Goal: Information Seeking & Learning: Compare options

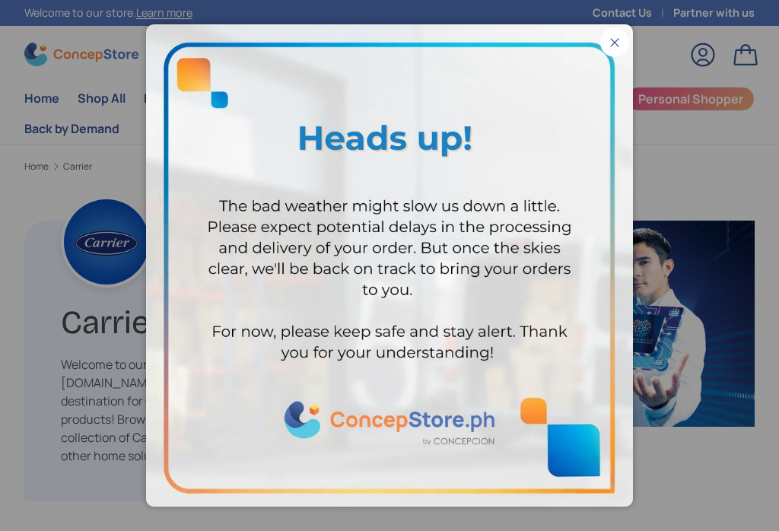
click at [607, 45] on button "Close" at bounding box center [614, 42] width 29 height 29
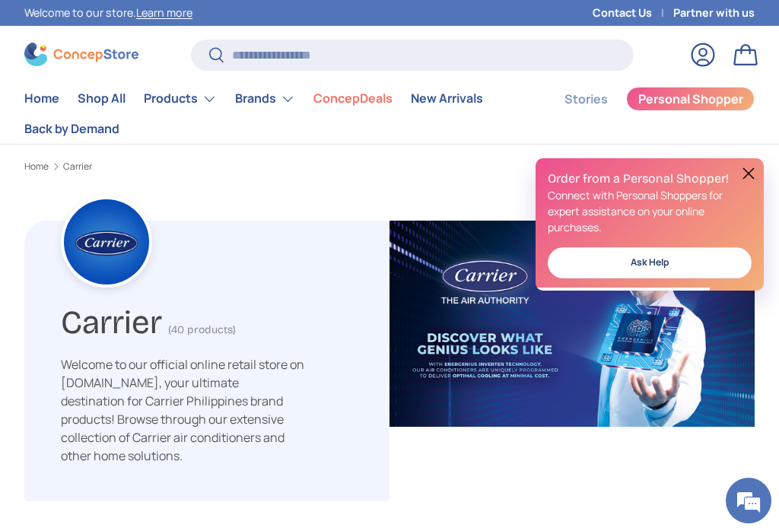
click at [743, 180] on button at bounding box center [749, 173] width 18 height 18
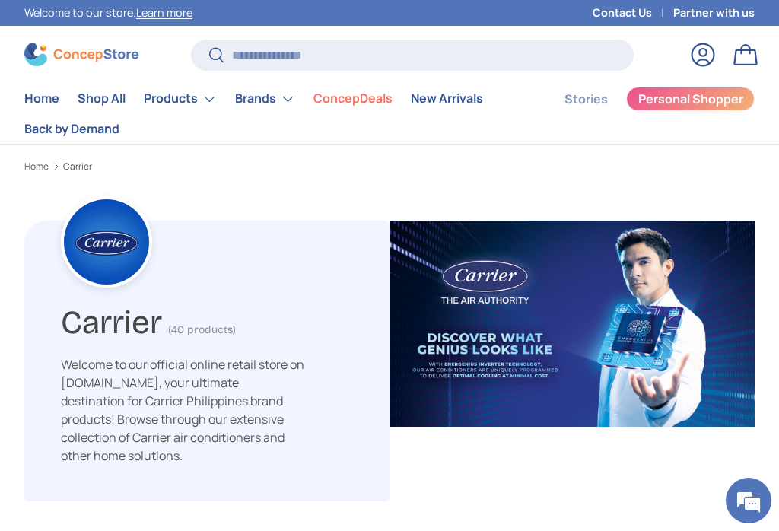
click at [181, 99] on summary "Products" at bounding box center [180, 99] width 91 height 30
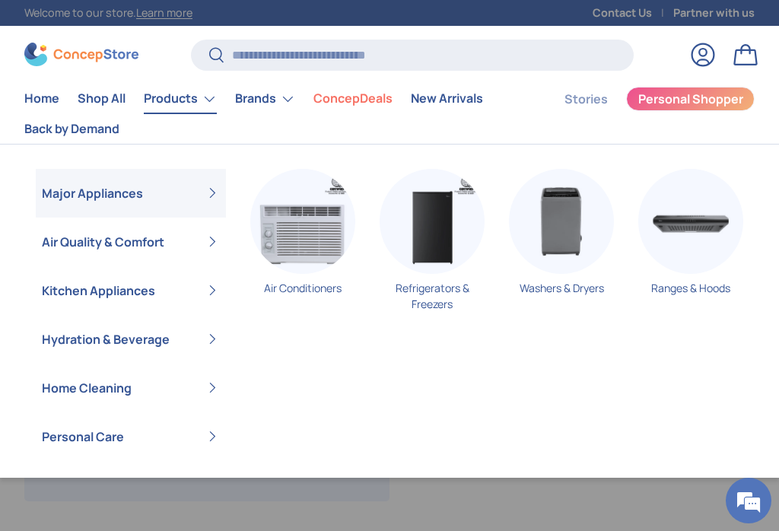
click at [149, 237] on summary "Air Quality & Comfort" at bounding box center [131, 242] width 190 height 49
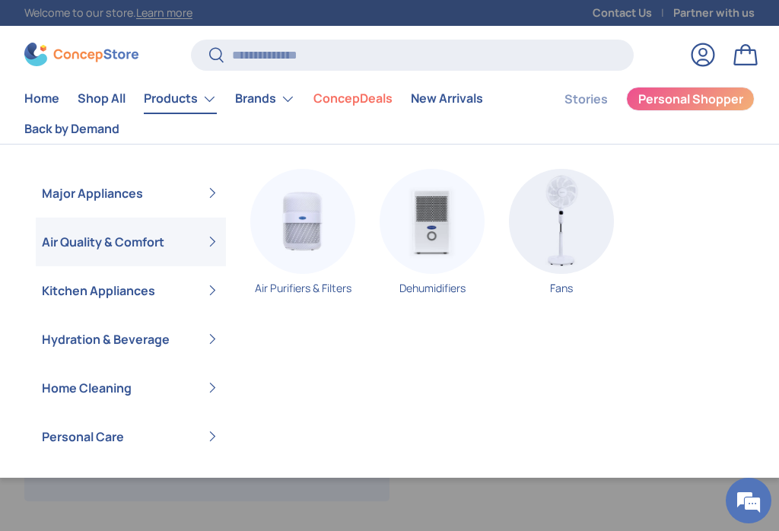
click at [445, 237] on img "Primary" at bounding box center [432, 221] width 105 height 105
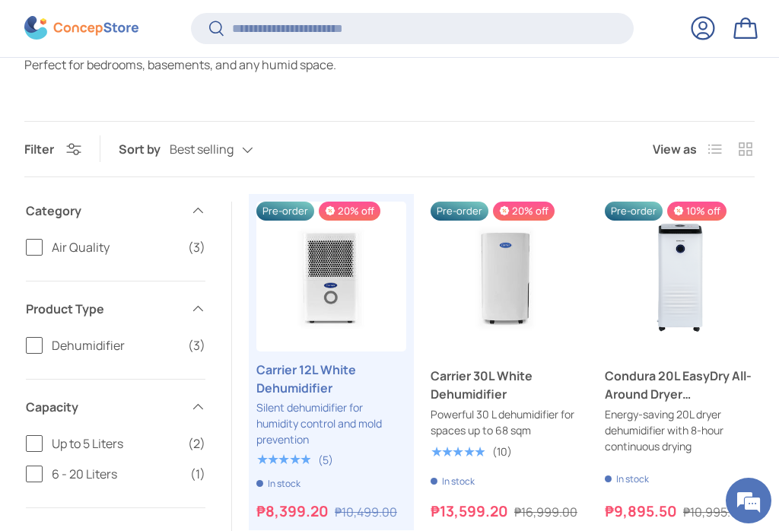
click at [325, 397] on link "Carrier 12L White Dehumidifier" at bounding box center [331, 379] width 150 height 37
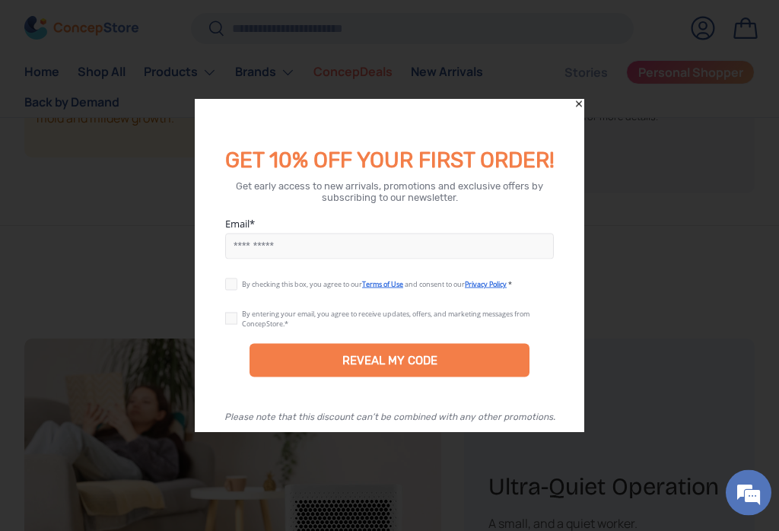
scroll to position [1465, 0]
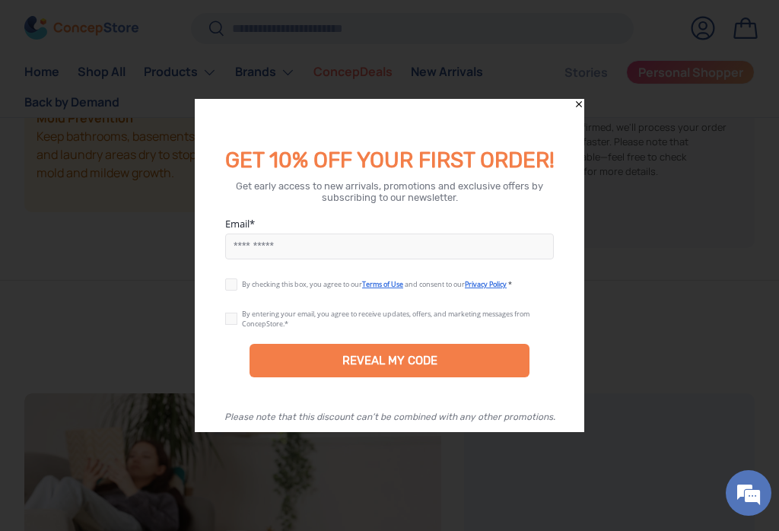
click at [580, 107] on icon "Close" at bounding box center [579, 104] width 11 height 11
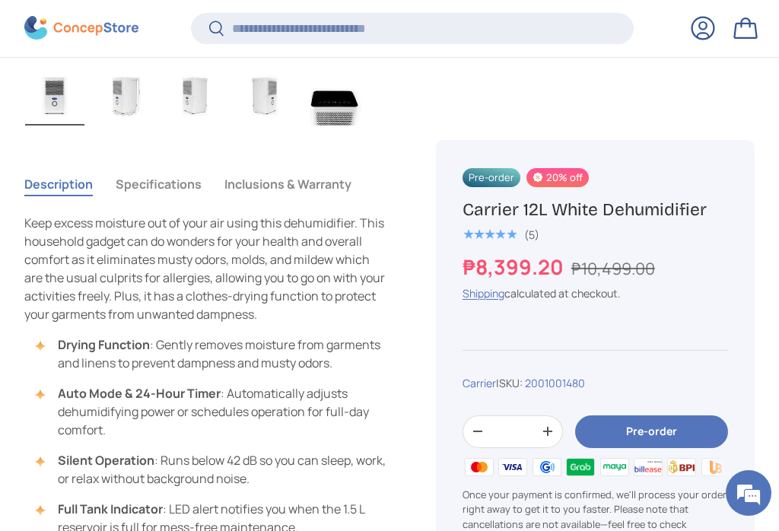
scroll to position [905, 0]
click at [175, 185] on button "Specifications" at bounding box center [159, 183] width 86 height 35
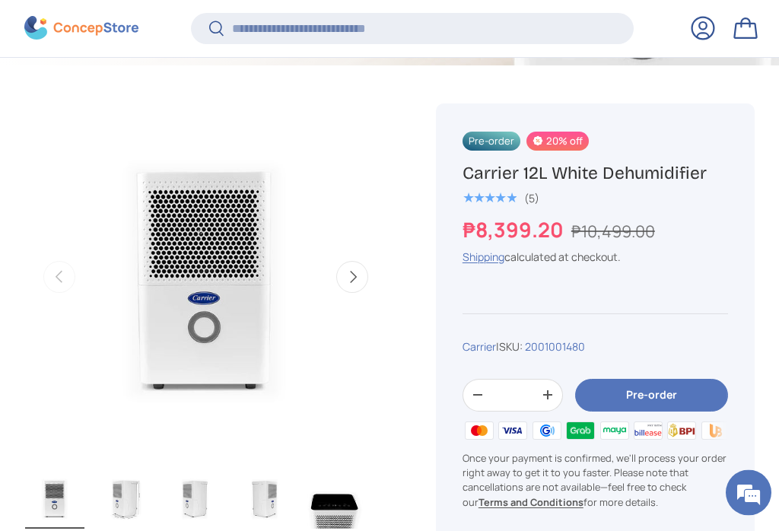
scroll to position [500, 0]
click at [367, 282] on button "Next" at bounding box center [352, 278] width 32 height 32
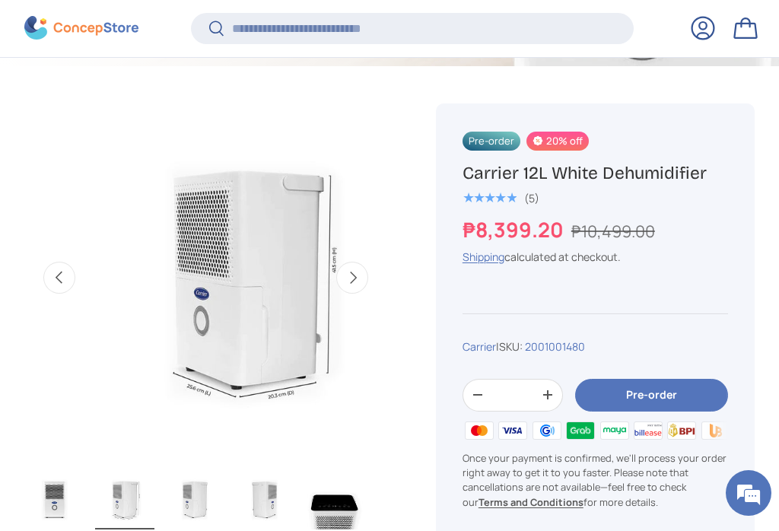
scroll to position [0, 371]
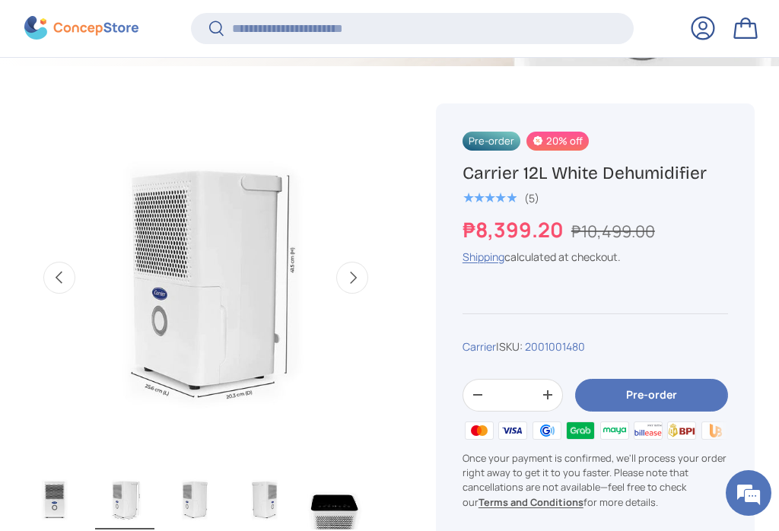
click at [365, 291] on button "Next" at bounding box center [352, 278] width 32 height 32
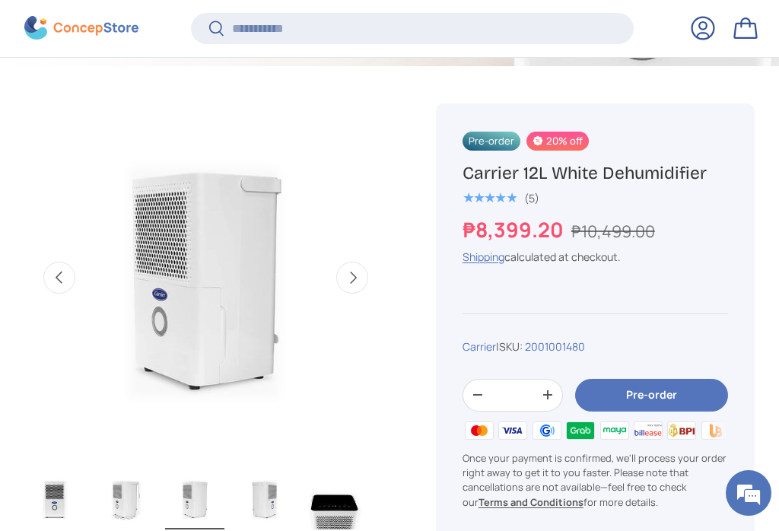
click at [363, 285] on button "Next" at bounding box center [352, 278] width 32 height 32
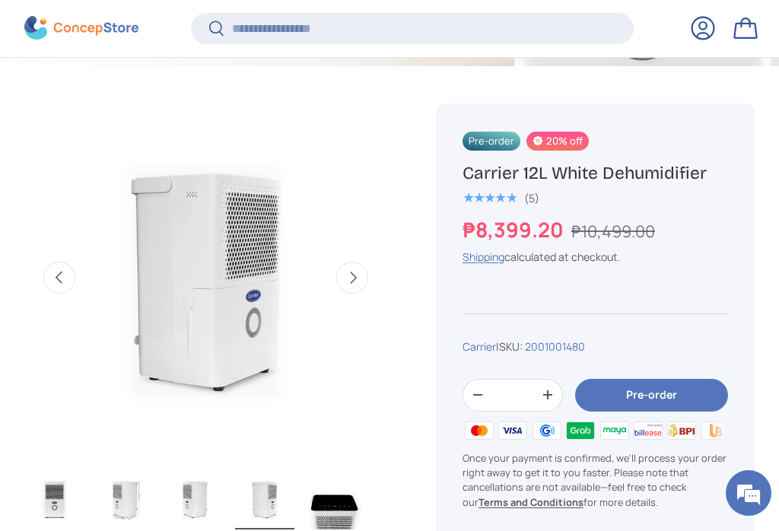
click at [364, 286] on button "Next" at bounding box center [352, 278] width 32 height 32
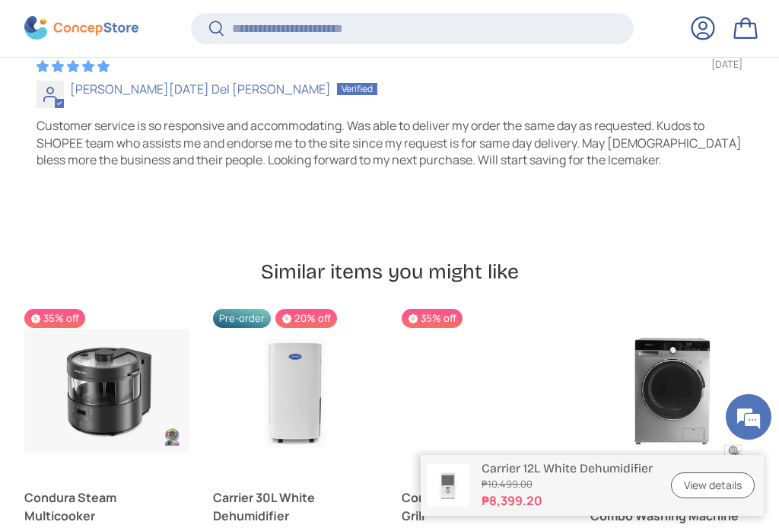
scroll to position [4454, 0]
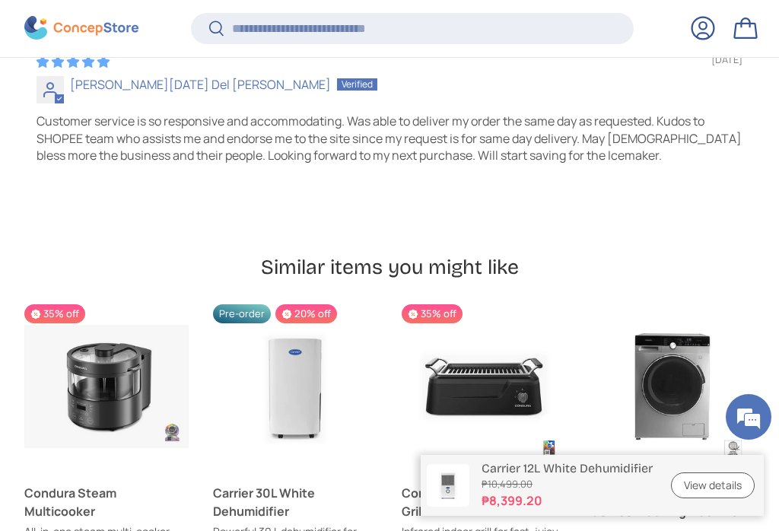
click at [301, 484] on link "Carrier 30L White Dehumidifier" at bounding box center [295, 502] width 164 height 37
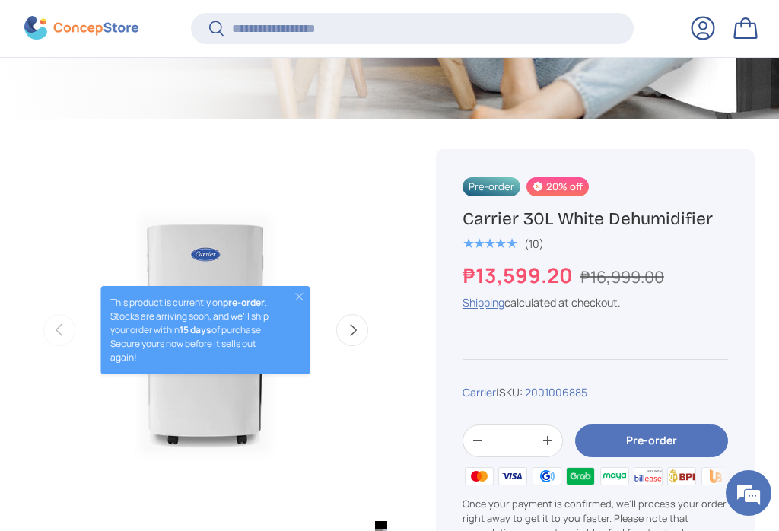
click at [302, 291] on button "Close" at bounding box center [300, 297] width 12 height 12
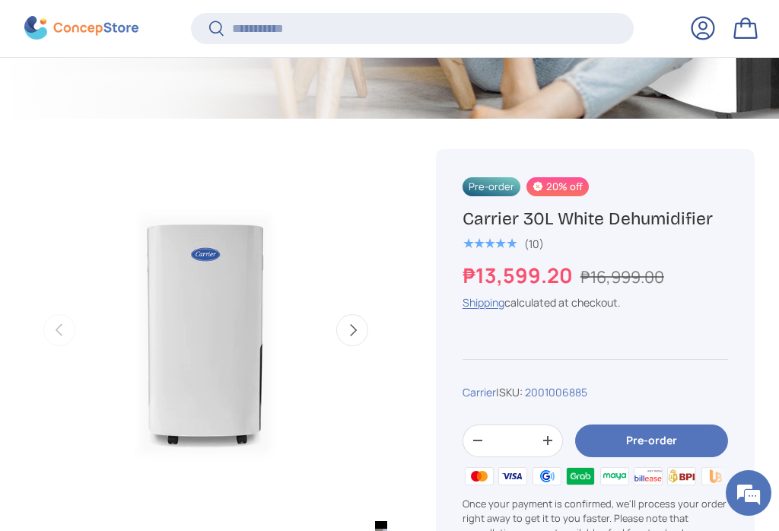
click at [353, 332] on button "Next" at bounding box center [352, 330] width 32 height 32
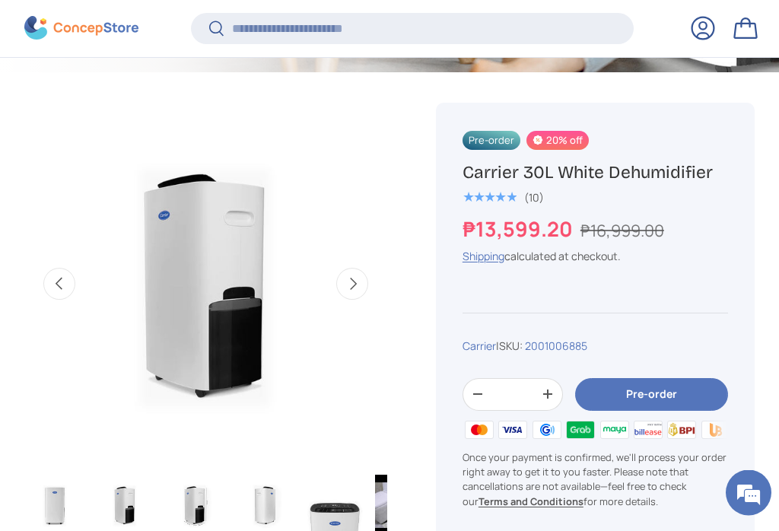
scroll to position [495, 0]
click at [356, 297] on button "Next" at bounding box center [352, 283] width 32 height 32
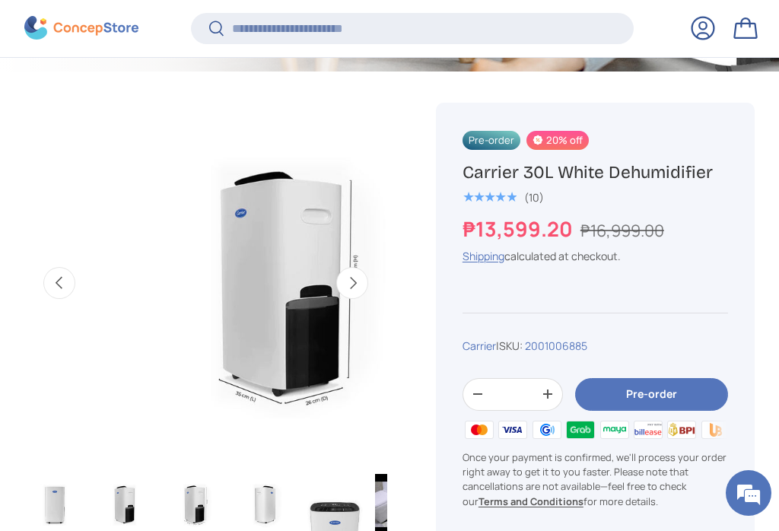
scroll to position [0, 741]
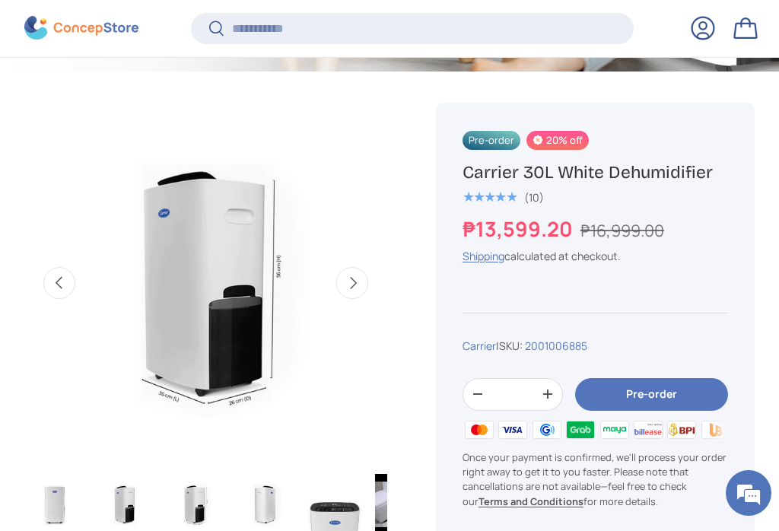
click at [358, 286] on button "Next" at bounding box center [352, 283] width 32 height 32
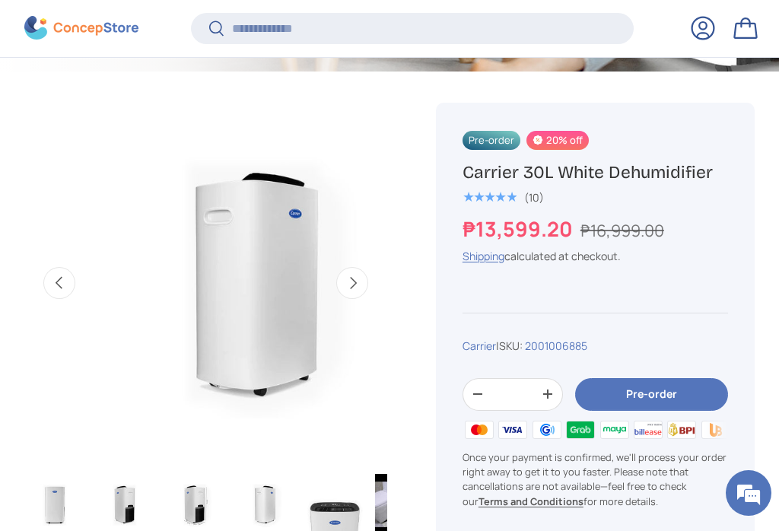
scroll to position [0, 1111]
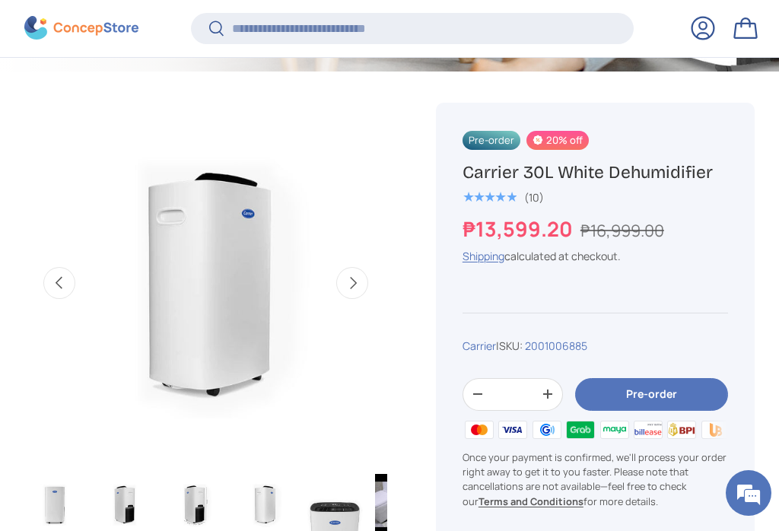
click at [362, 284] on button "Next" at bounding box center [352, 283] width 32 height 32
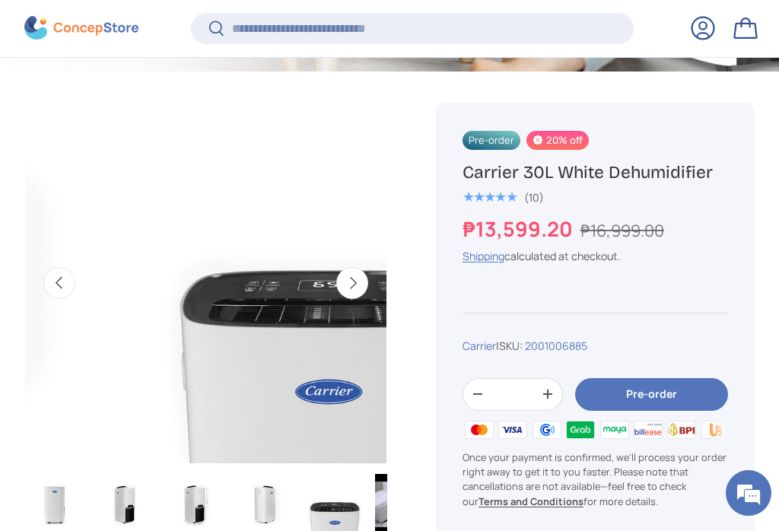
scroll to position [0, 1481]
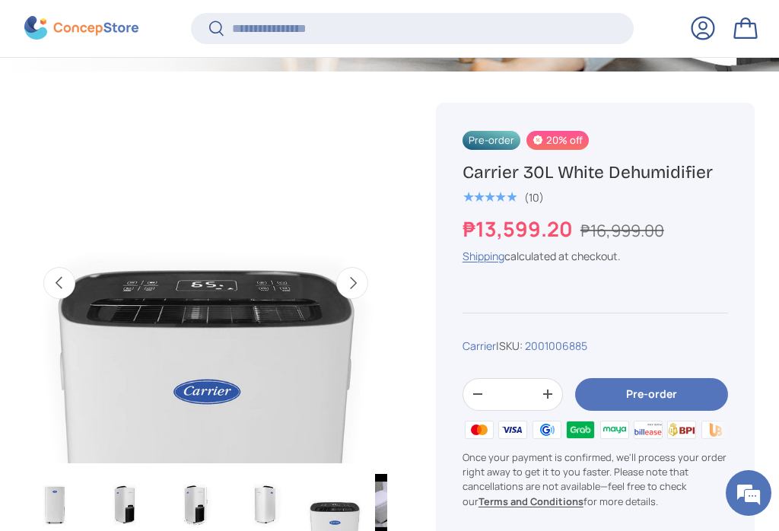
click at [368, 292] on button "Next" at bounding box center [352, 283] width 32 height 32
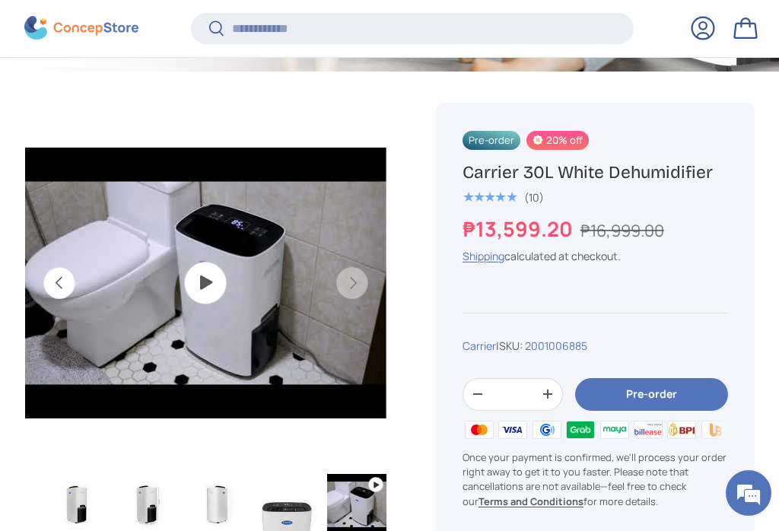
scroll to position [0, 0]
click at [232, 305] on img "Gallery Viewer" at bounding box center [205, 283] width 361 height 361
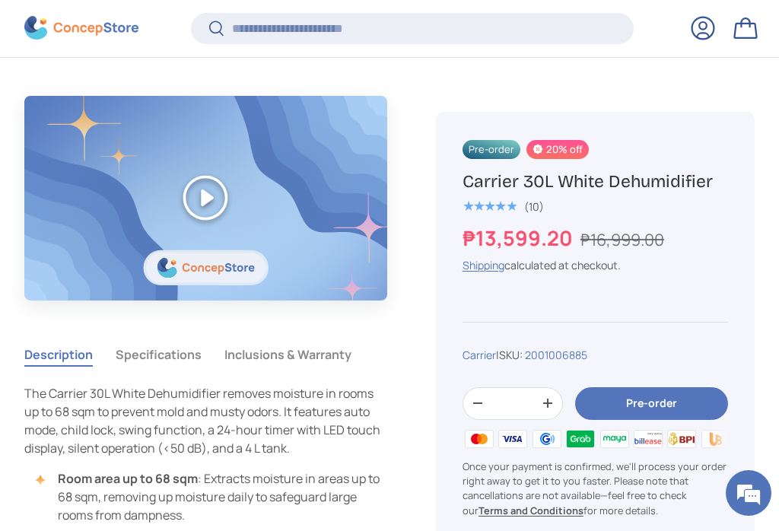
scroll to position [969, 0]
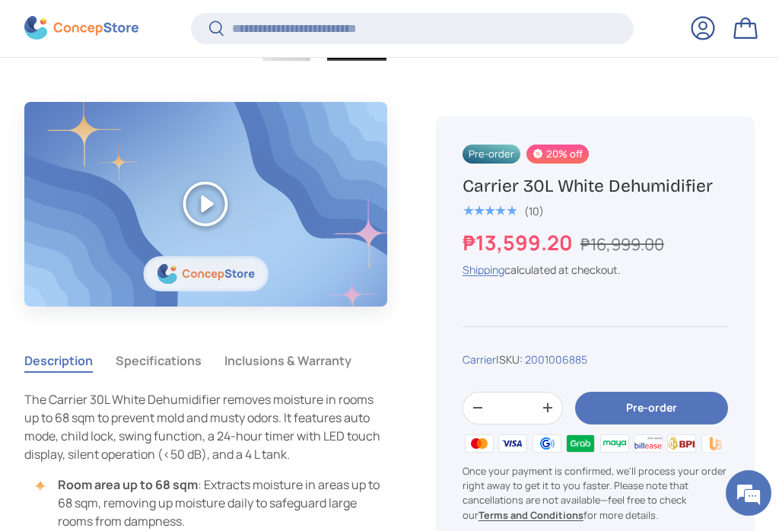
click at [176, 361] on button "Specifications" at bounding box center [159, 360] width 86 height 35
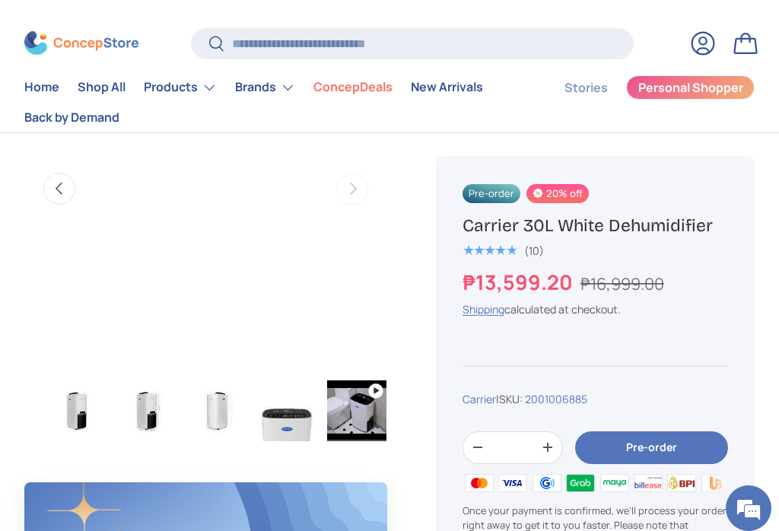
scroll to position [591, 0]
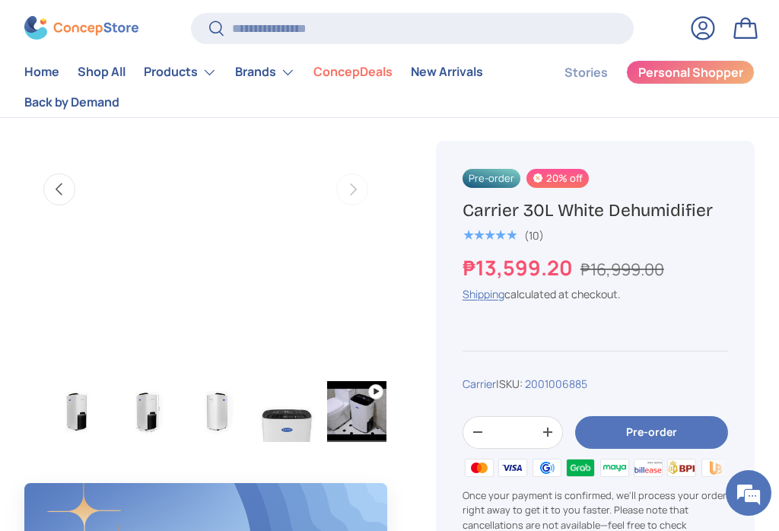
click at [82, 411] on img "Gallery Viewer" at bounding box center [76, 411] width 59 height 61
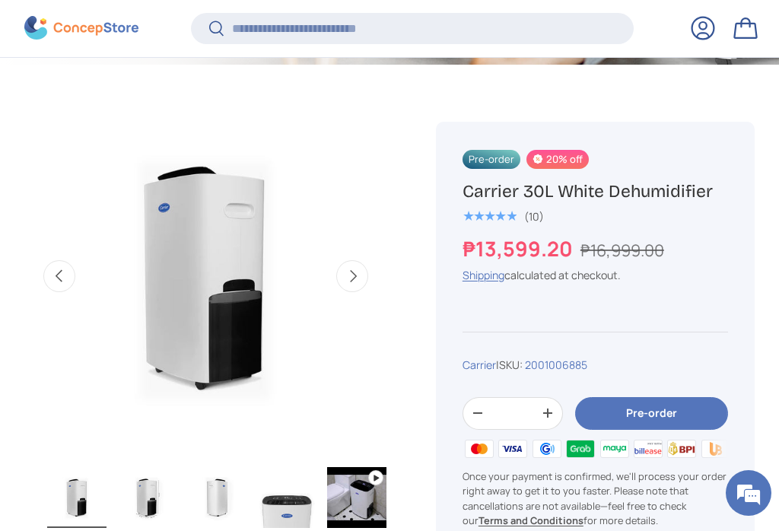
scroll to position [511, 0]
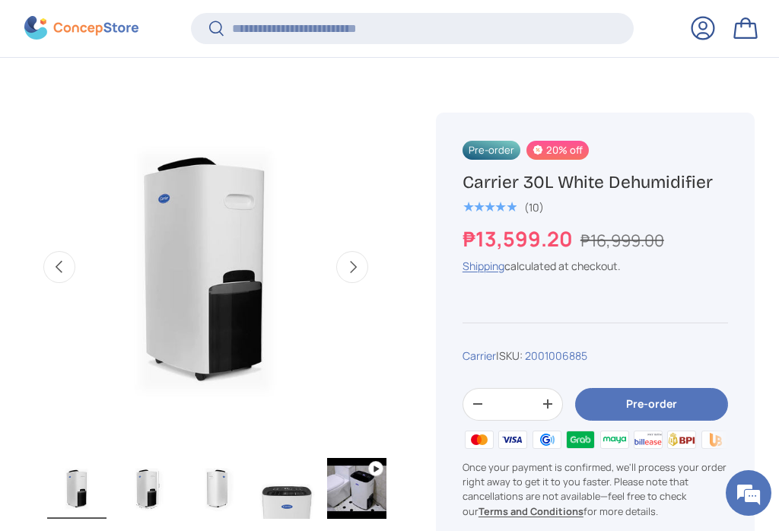
click at [158, 494] on img "Gallery Viewer" at bounding box center [146, 488] width 59 height 61
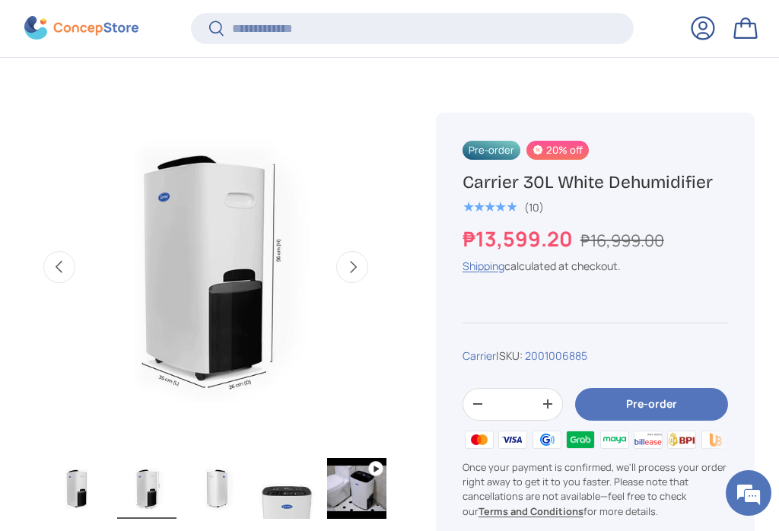
click at [228, 487] on img "Gallery Viewer" at bounding box center [216, 488] width 59 height 61
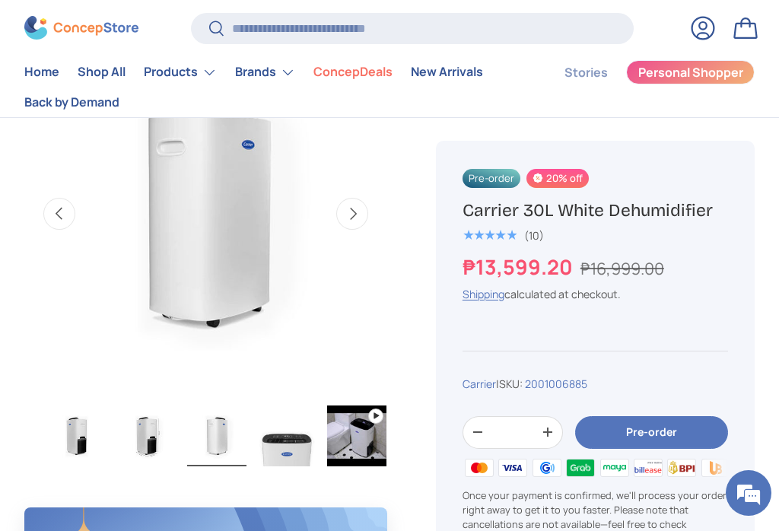
scroll to position [565, 0]
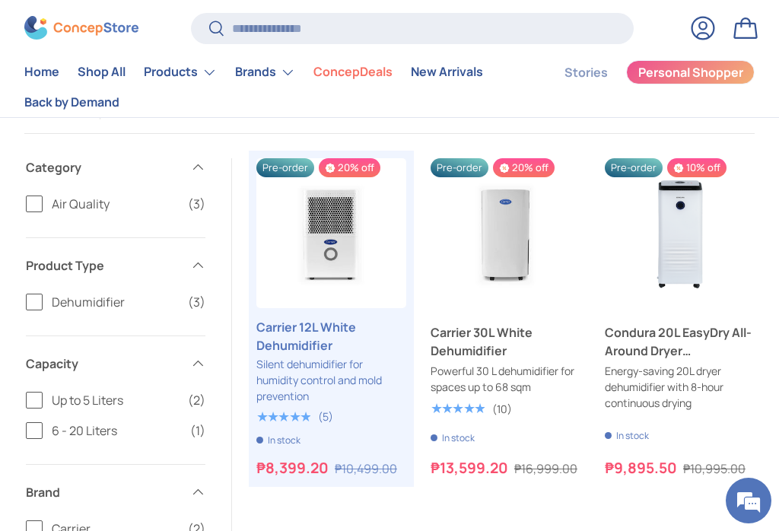
scroll to position [283, 0]
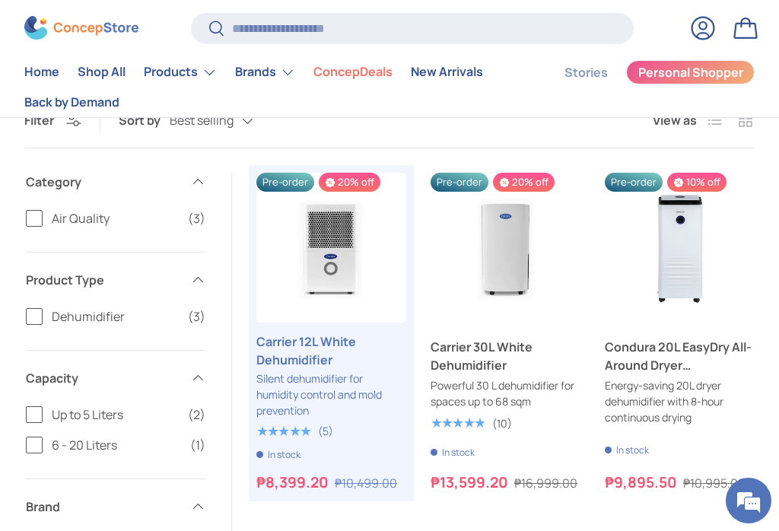
click at [708, 374] on link "Condura 20L EasyDry All-Around Dryer Dehumidifier" at bounding box center [680, 356] width 150 height 37
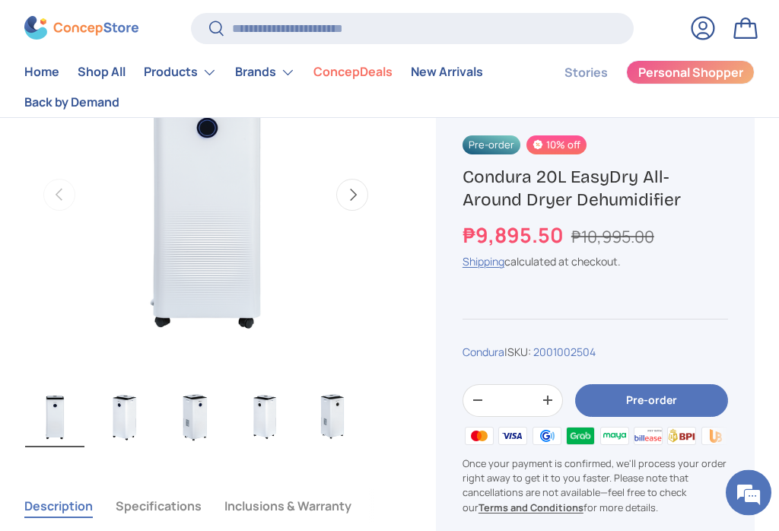
scroll to position [679, 0]
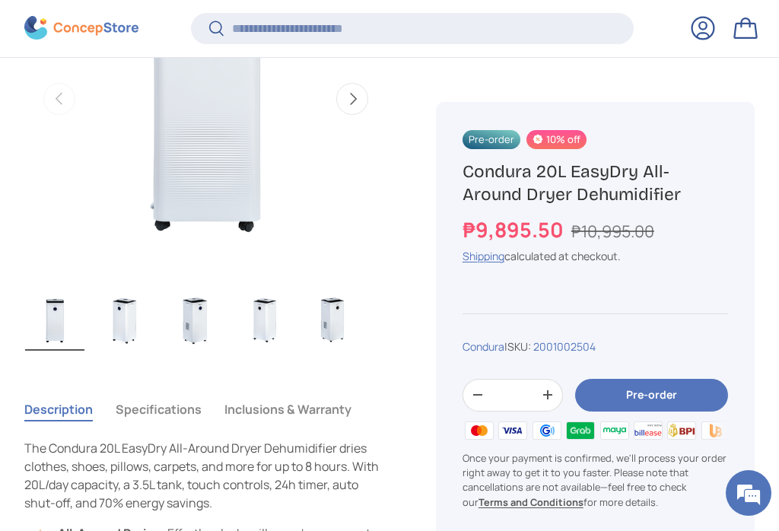
click at [170, 414] on button "Specifications" at bounding box center [159, 409] width 86 height 35
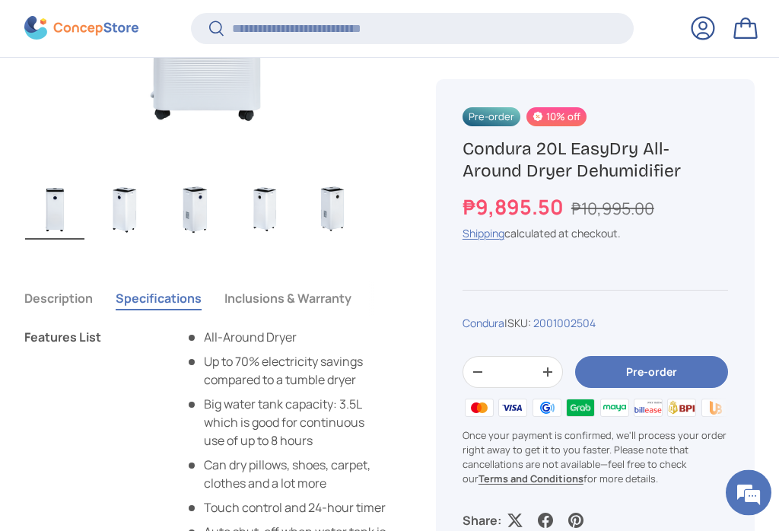
scroll to position [790, 0]
